Goal: Entertainment & Leisure: Browse casually

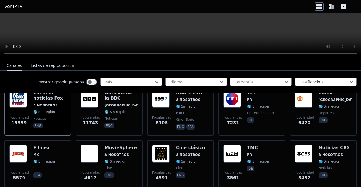
scroll to position [77, 0]
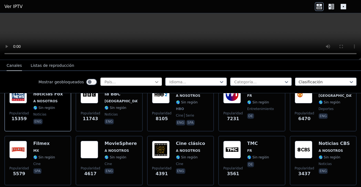
click at [157, 81] on icon at bounding box center [157, 82] width 6 height 6
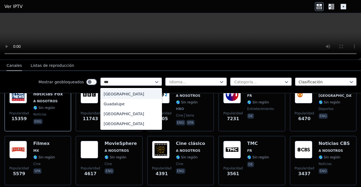
type input "****"
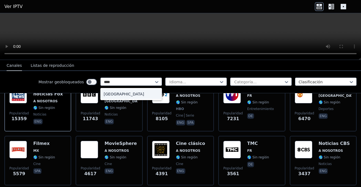
click at [109, 94] on font "[GEOGRAPHIC_DATA]" at bounding box center [124, 94] width 40 height 4
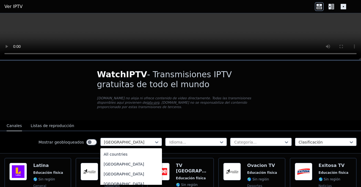
scroll to position [1384, 0]
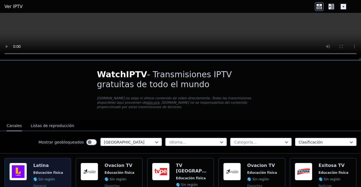
click at [41, 167] on font "Latina" at bounding box center [40, 165] width 15 height 5
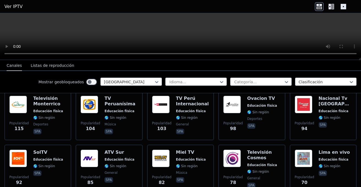
scroll to position [132, 0]
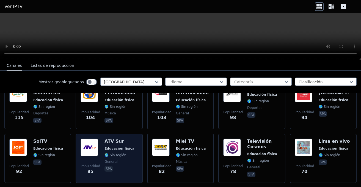
click at [91, 142] on img at bounding box center [90, 148] width 18 height 18
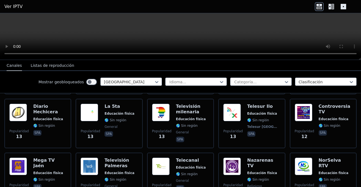
scroll to position [776, 0]
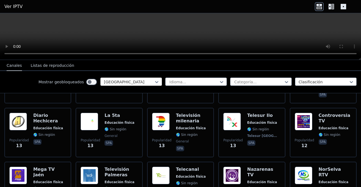
click at [129, 78] on div "[GEOGRAPHIC_DATA]" at bounding box center [131, 82] width 62 height 8
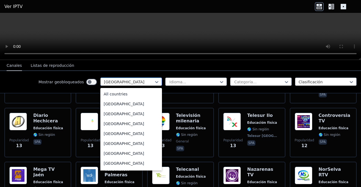
scroll to position [1384, 0]
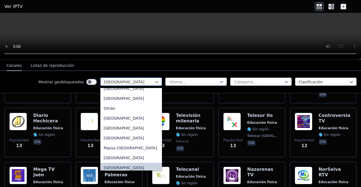
click at [127, 81] on div at bounding box center [129, 82] width 50 height 6
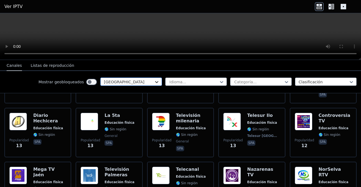
click at [156, 82] on icon at bounding box center [157, 82] width 6 height 6
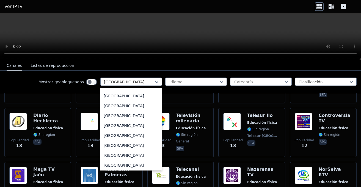
scroll to position [0, 0]
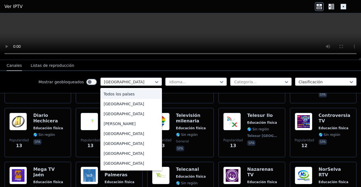
click at [136, 94] on div "Todos los países" at bounding box center [131, 94] width 62 height 10
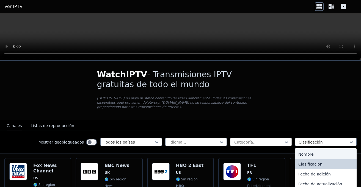
click at [271, 143] on div at bounding box center [259, 143] width 50 height 6
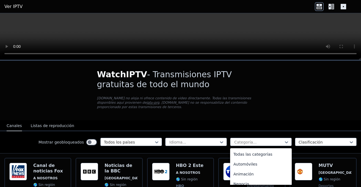
scroll to position [233, 0]
click at [306, 140] on div at bounding box center [324, 143] width 50 height 6
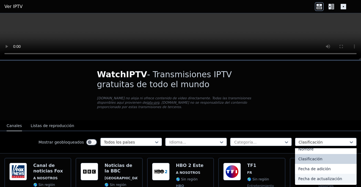
scroll to position [0, 0]
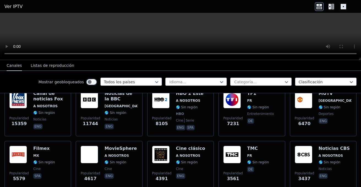
scroll to position [77, 0]
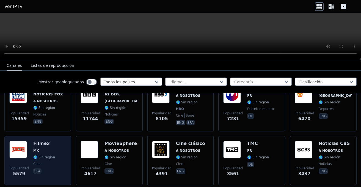
click at [44, 152] on span "MX" at bounding box center [44, 151] width 22 height 4
click at [18, 151] on img at bounding box center [18, 150] width 18 height 18
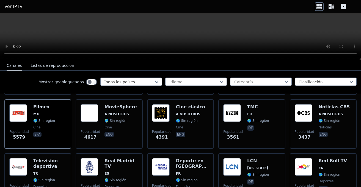
scroll to position [110, 0]
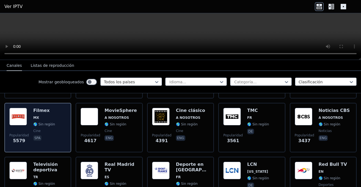
click at [18, 118] on img at bounding box center [18, 117] width 18 height 18
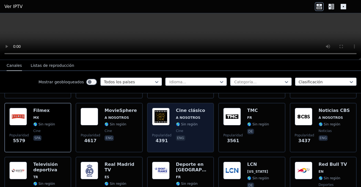
click at [188, 124] on font "🌎 Sin región" at bounding box center [187, 125] width 22 height 4
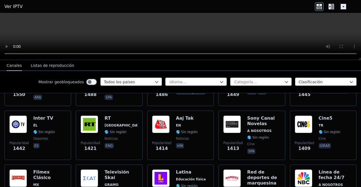
scroll to position [518, 0]
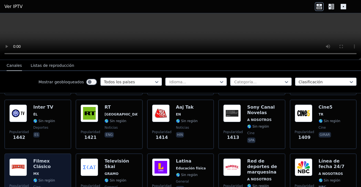
click at [48, 159] on font "Filmex Clásico" at bounding box center [42, 164] width 18 height 11
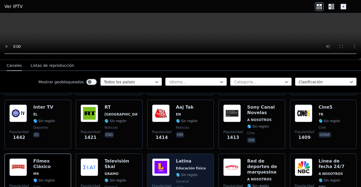
click at [182, 167] on font "Educación física" at bounding box center [191, 169] width 30 height 4
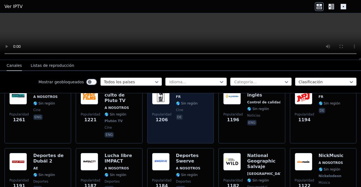
scroll to position [661, 0]
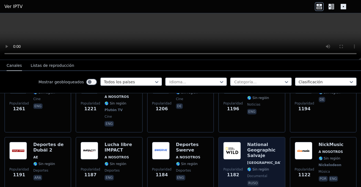
click at [236, 142] on img at bounding box center [233, 151] width 18 height 18
click at [219, 152] on div "Popularidad 1182 National Geographic Salvaje [GEOGRAPHIC_DATA] 🌎 Sin región doc…" at bounding box center [252, 164] width 67 height 55
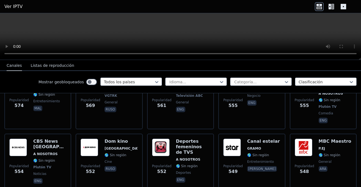
scroll to position [1795, 0]
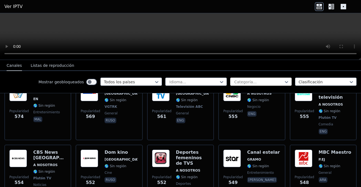
click at [281, 81] on div at bounding box center [259, 82] width 50 height 6
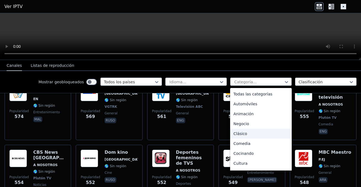
click at [241, 133] on font "Clásico" at bounding box center [241, 134] width 14 height 4
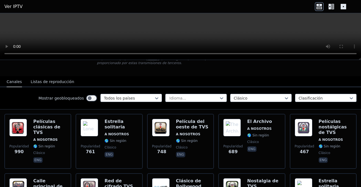
scroll to position [55, 0]
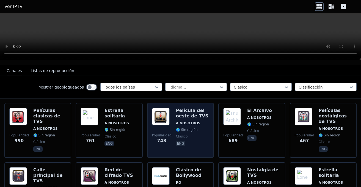
click at [198, 118] on font "Película del oeste de TVS" at bounding box center [192, 113] width 32 height 11
click at [192, 119] on div "Película del oeste de TVS A NOSOTROS 🌎 Sin región clásico eng" at bounding box center [192, 130] width 33 height 45
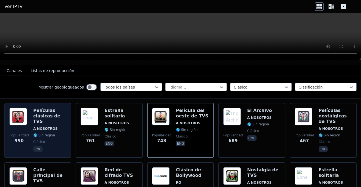
click at [46, 119] on div "Películas clásicas de TVS A NOSOTROS 🌎 Sin región clásico eng" at bounding box center [49, 130] width 33 height 45
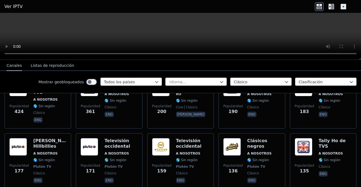
scroll to position [154, 0]
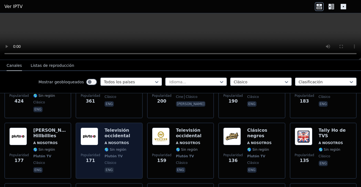
click at [124, 133] on div "Televisión occidental A NOSOTROS 🌎 Sin región Plutón TV clásico eng" at bounding box center [121, 151] width 33 height 46
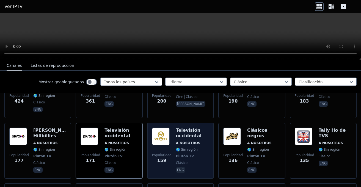
click at [185, 132] on font "Televisión occidental" at bounding box center [189, 133] width 26 height 11
click at [164, 131] on img at bounding box center [161, 137] width 18 height 18
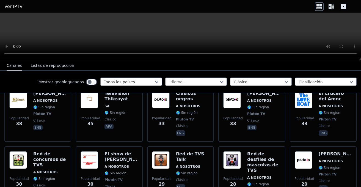
scroll to position [532, 0]
